Goal: Task Accomplishment & Management: Complete application form

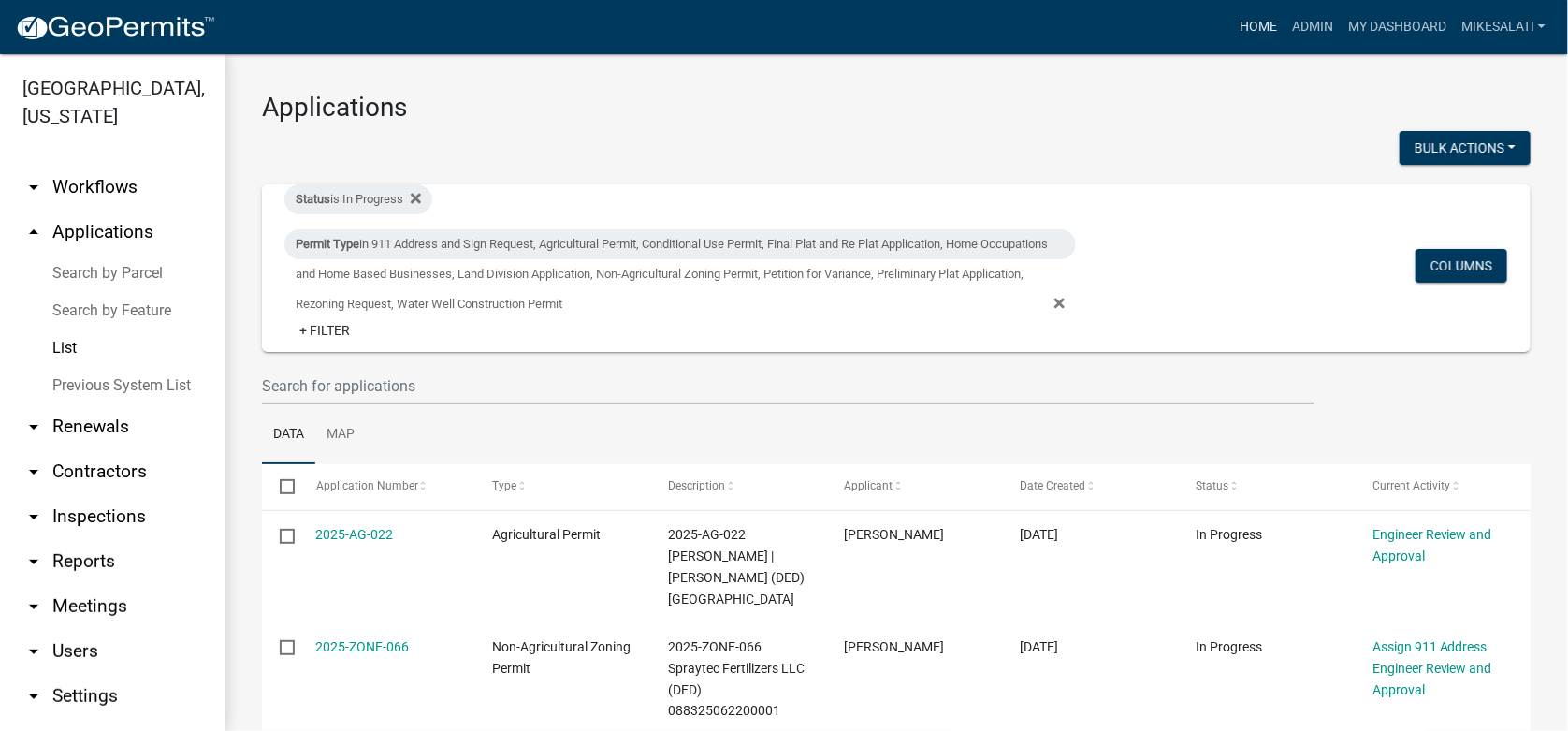
click at [1240, 24] on link "Home" at bounding box center [1258, 27] width 53 height 35
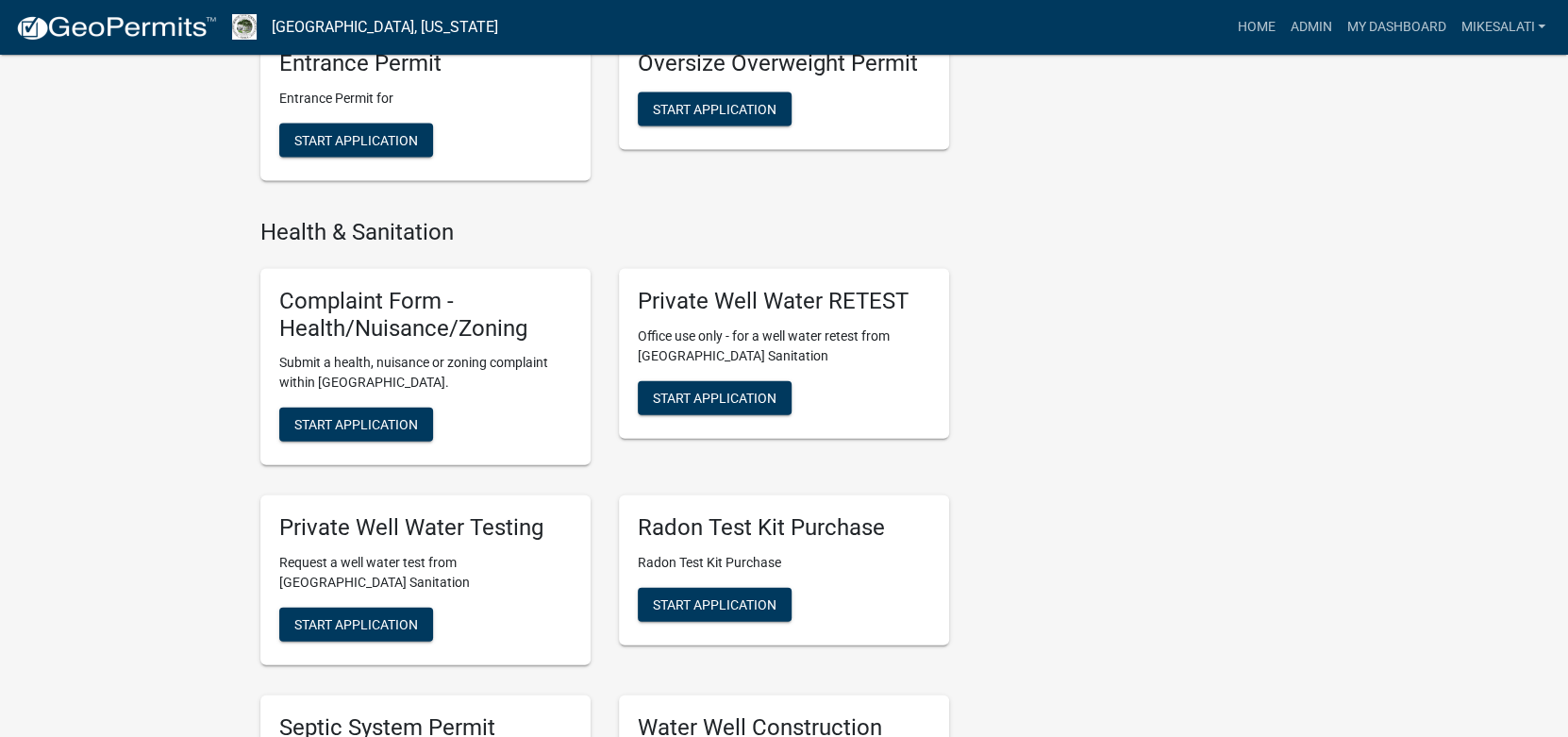
scroll to position [2549, 0]
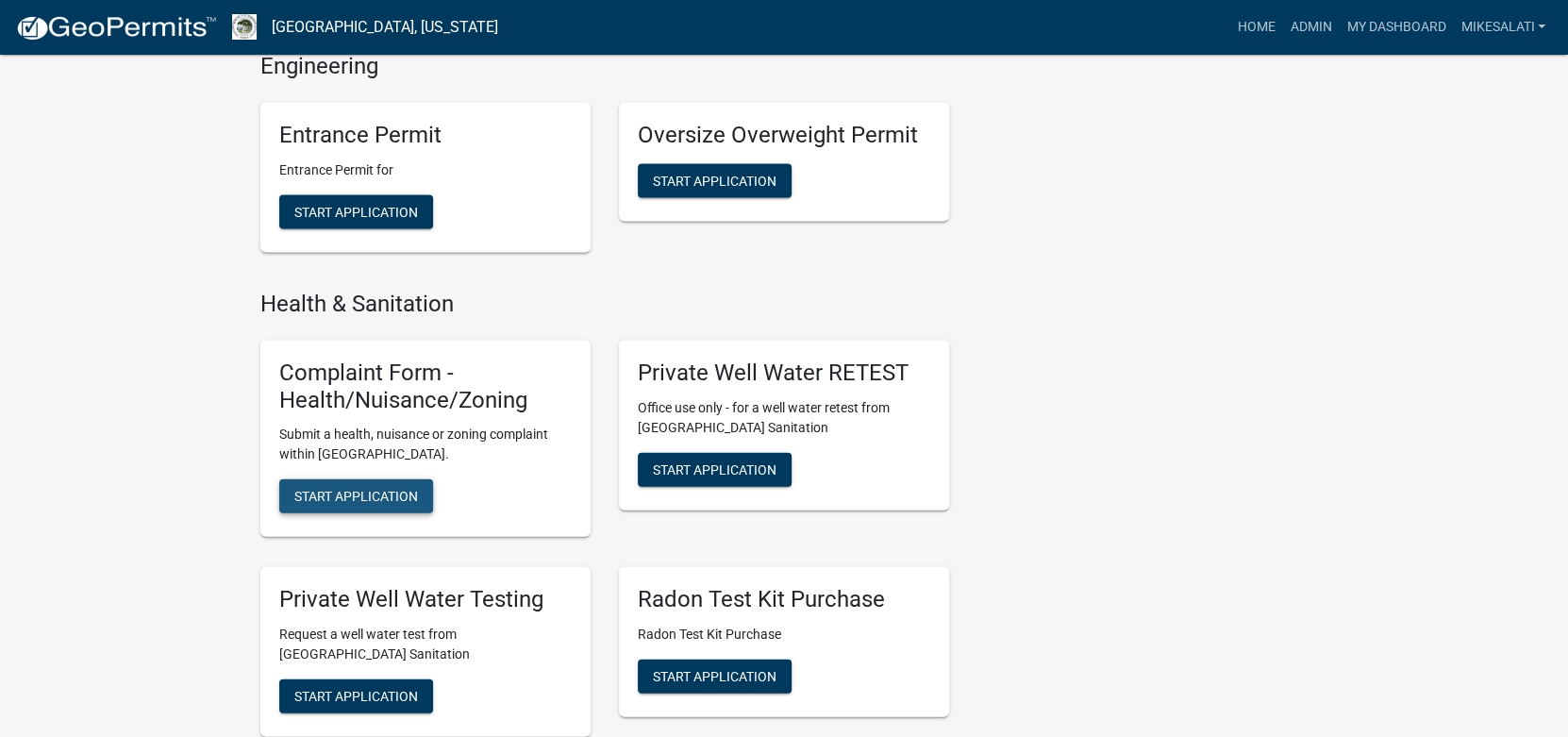
click at [366, 488] on span "Start Application" at bounding box center [356, 495] width 124 height 15
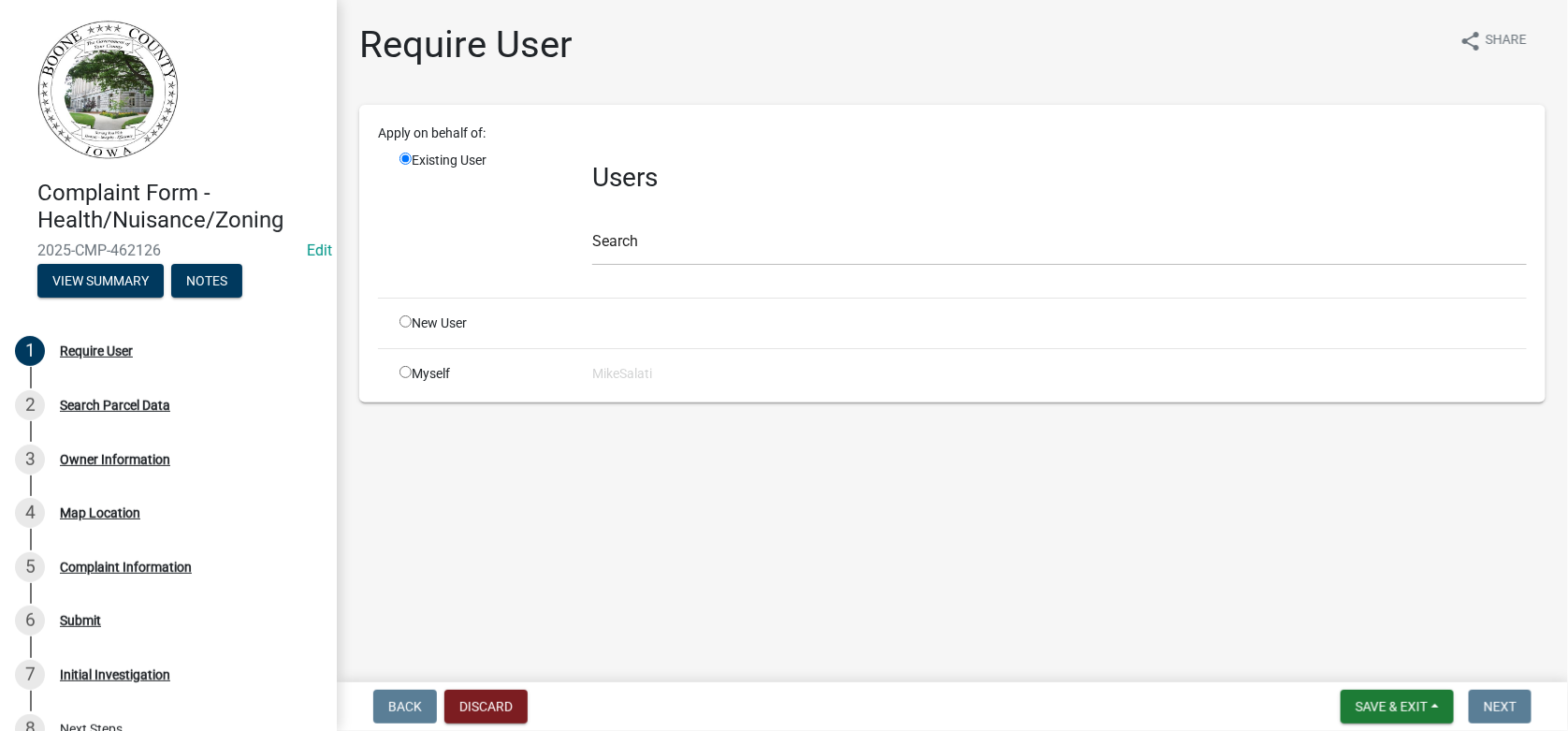
click at [403, 374] on input "radio" at bounding box center [405, 371] width 12 height 12
radio input "true"
radio input "false"
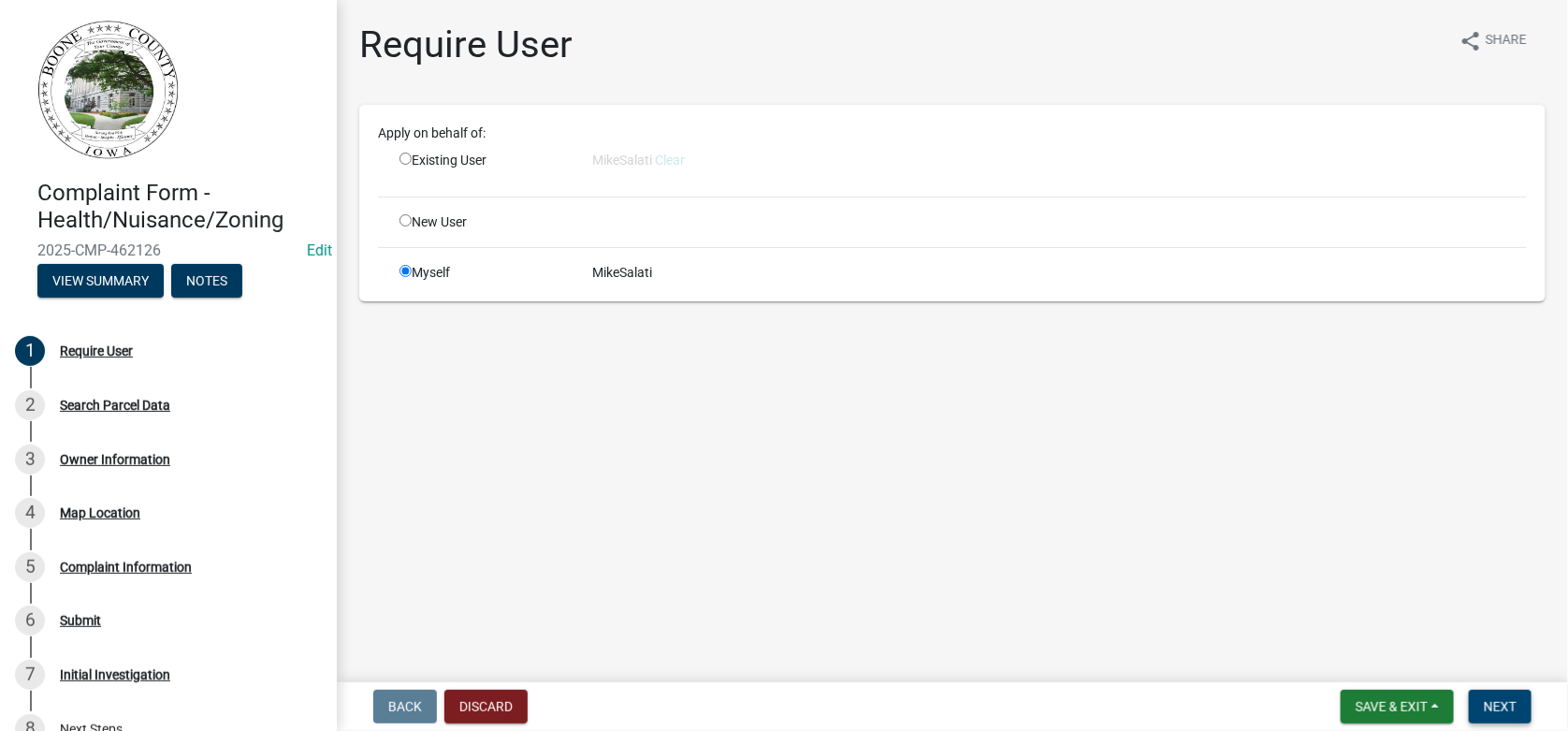
click at [1506, 702] on span "Next" at bounding box center [1500, 706] width 33 height 15
